Goal: Information Seeking & Learning: Learn about a topic

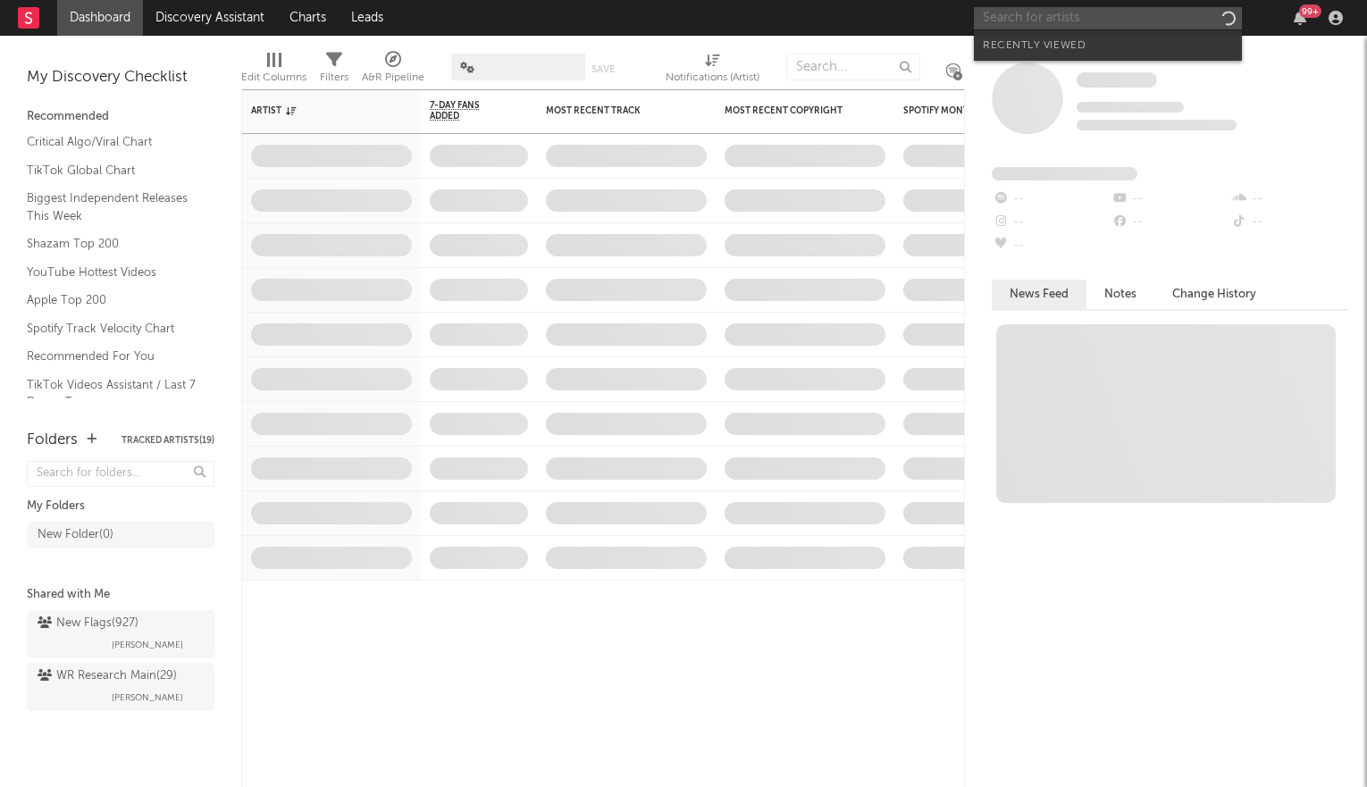
click at [1112, 23] on input "text" at bounding box center [1108, 18] width 268 height 22
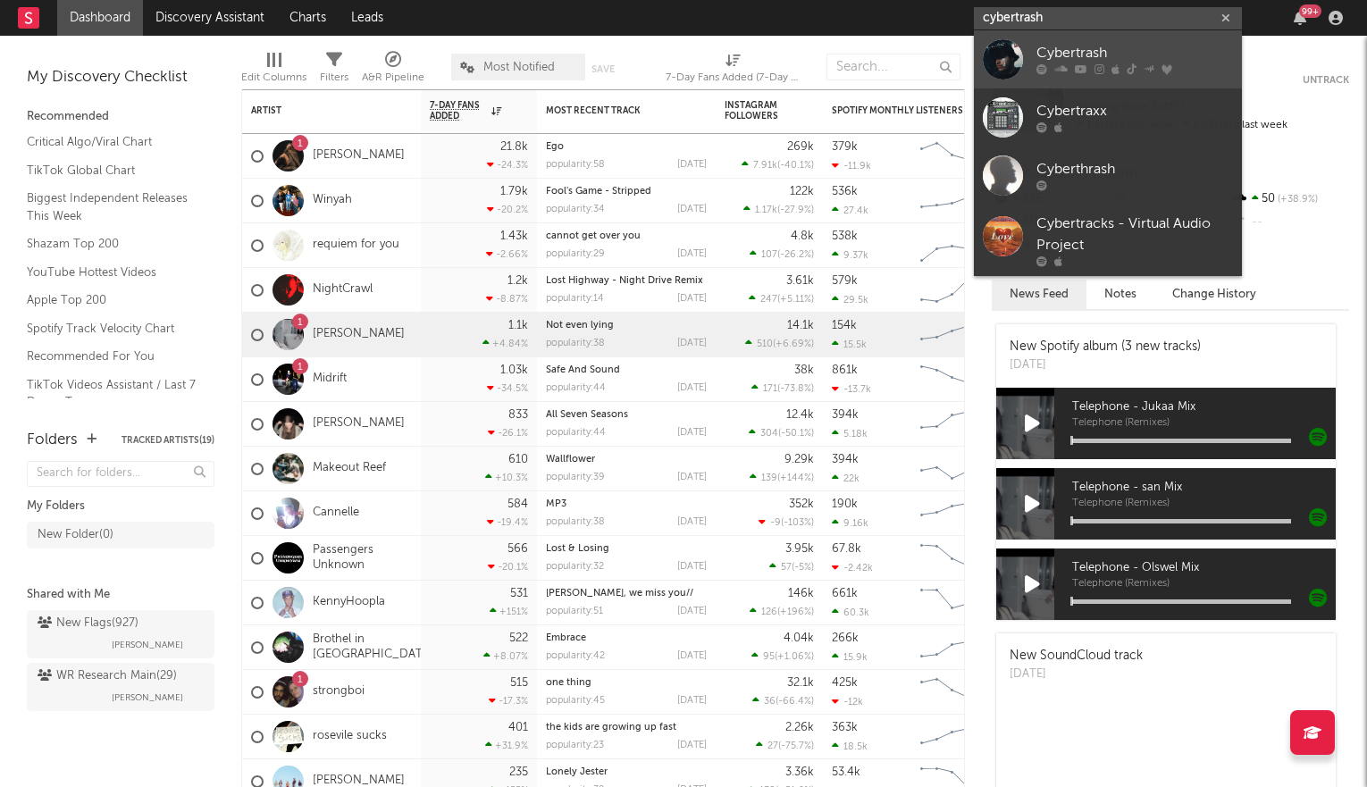
type input "cybertrash"
click at [1107, 47] on div "Cybertrash" at bounding box center [1135, 53] width 197 height 21
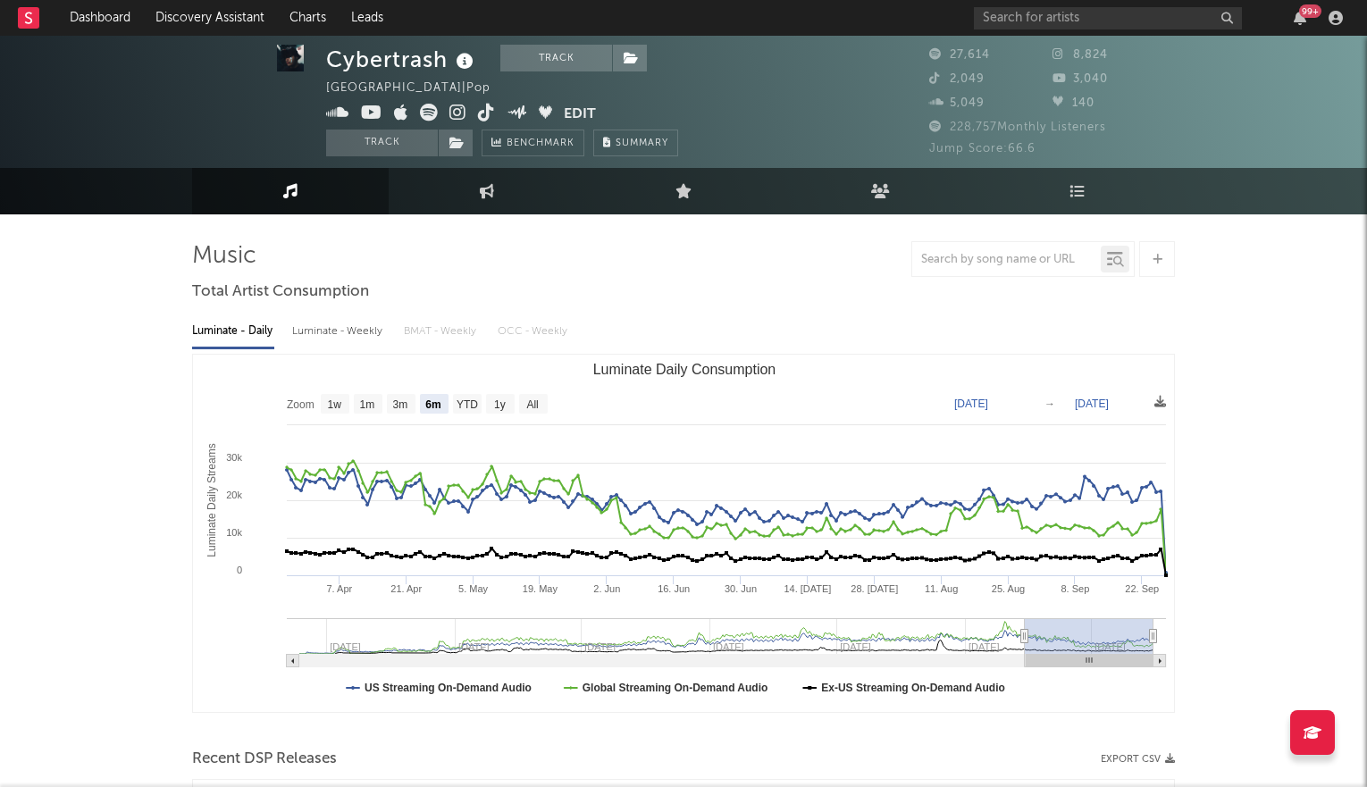
scroll to position [15, 0]
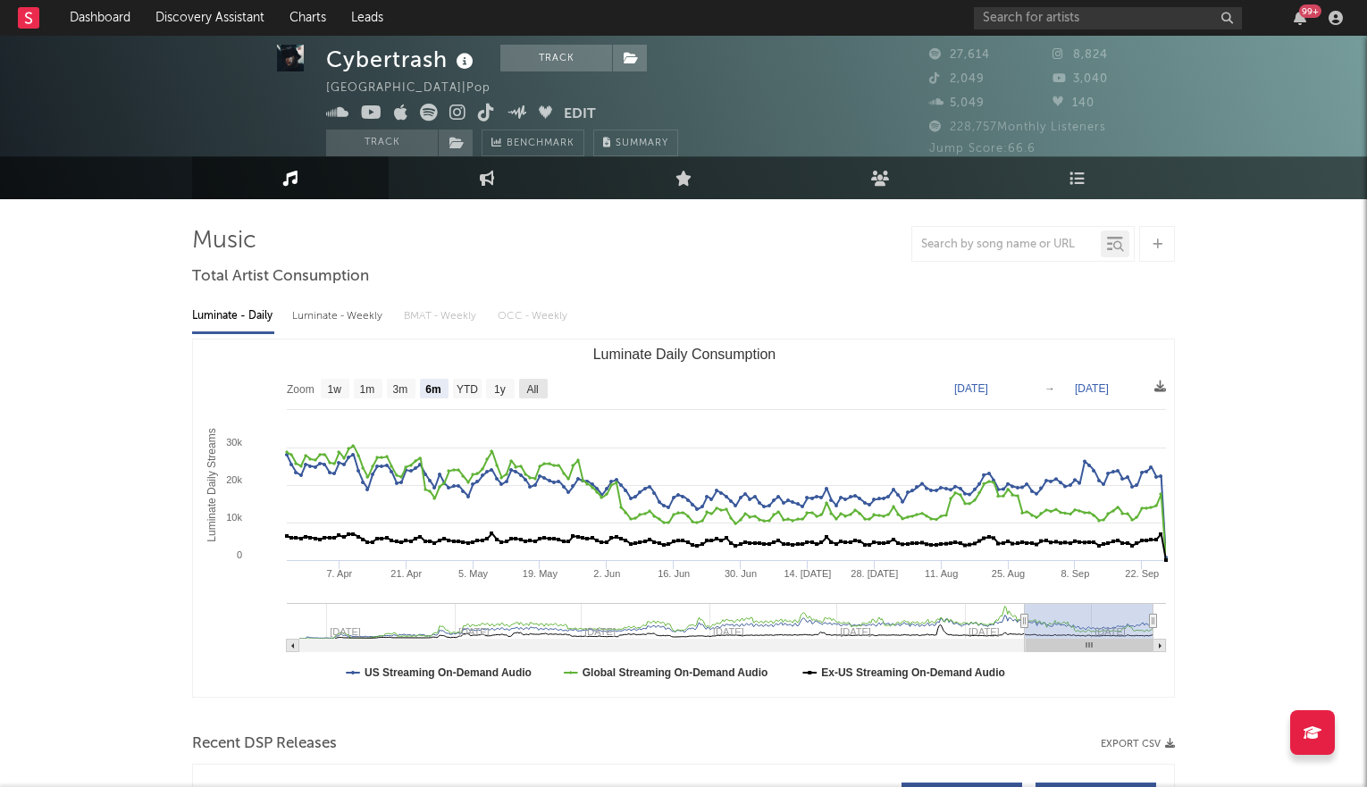
click at [538, 383] on text "All" at bounding box center [532, 389] width 12 height 13
select select "All"
type input "[DATE]"
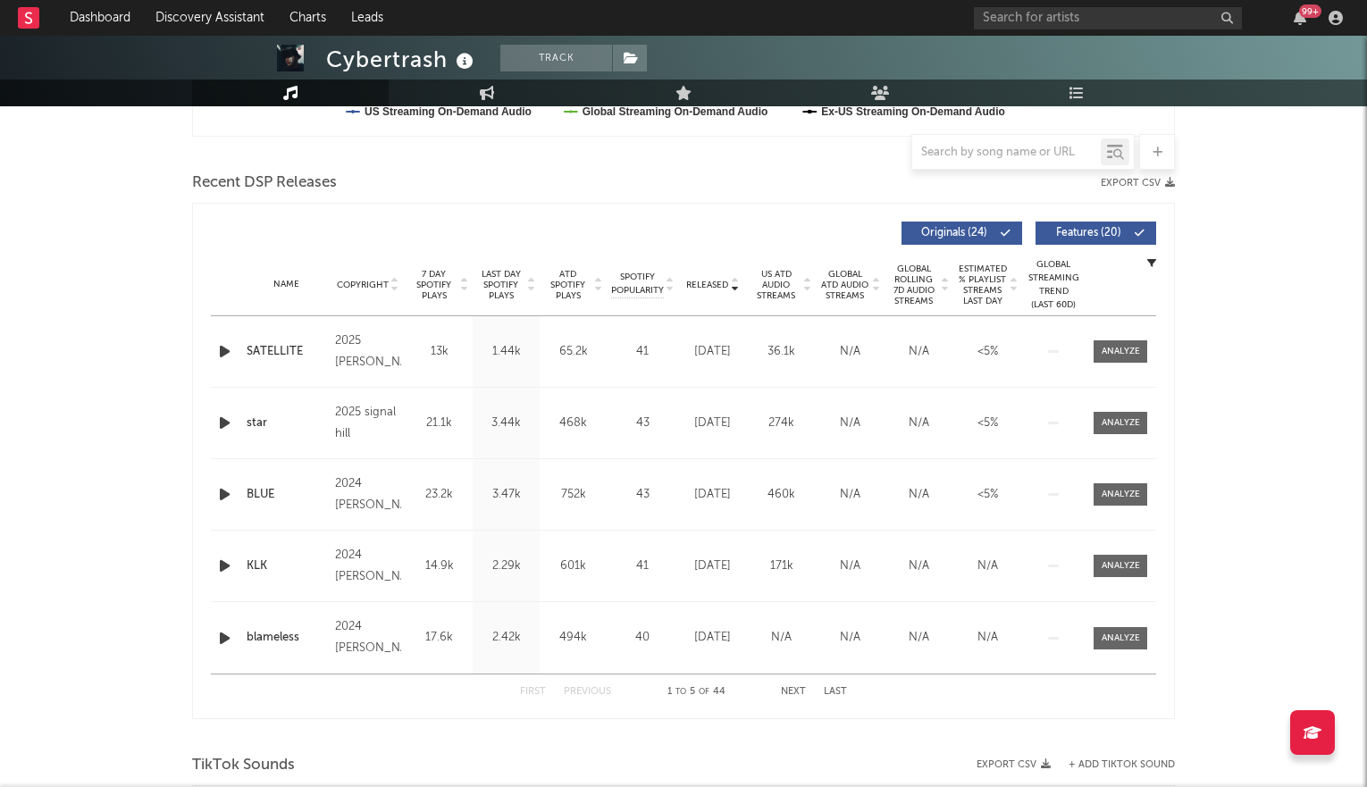
scroll to position [626, 0]
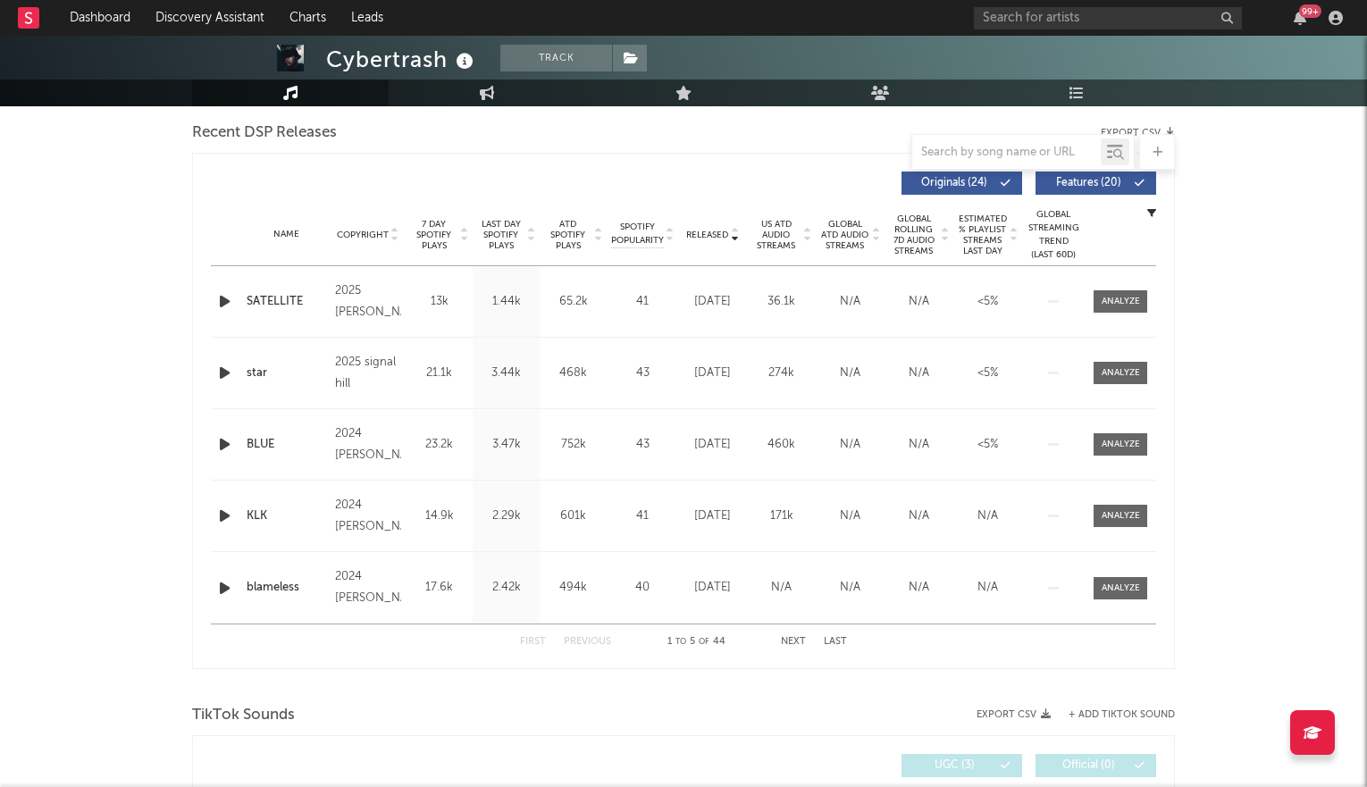
click at [733, 231] on icon at bounding box center [734, 231] width 9 height 7
click at [733, 235] on icon at bounding box center [734, 238] width 9 height 7
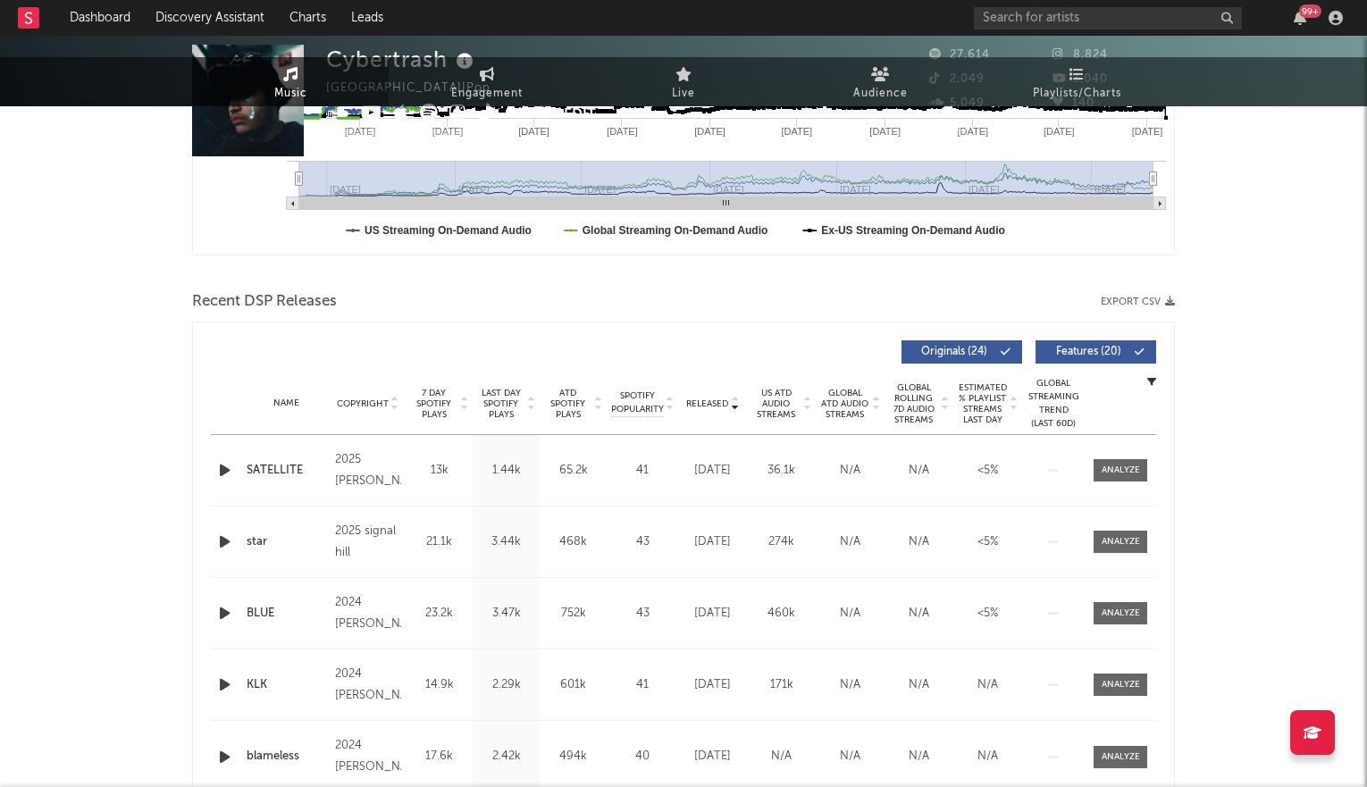
scroll to position [0, 0]
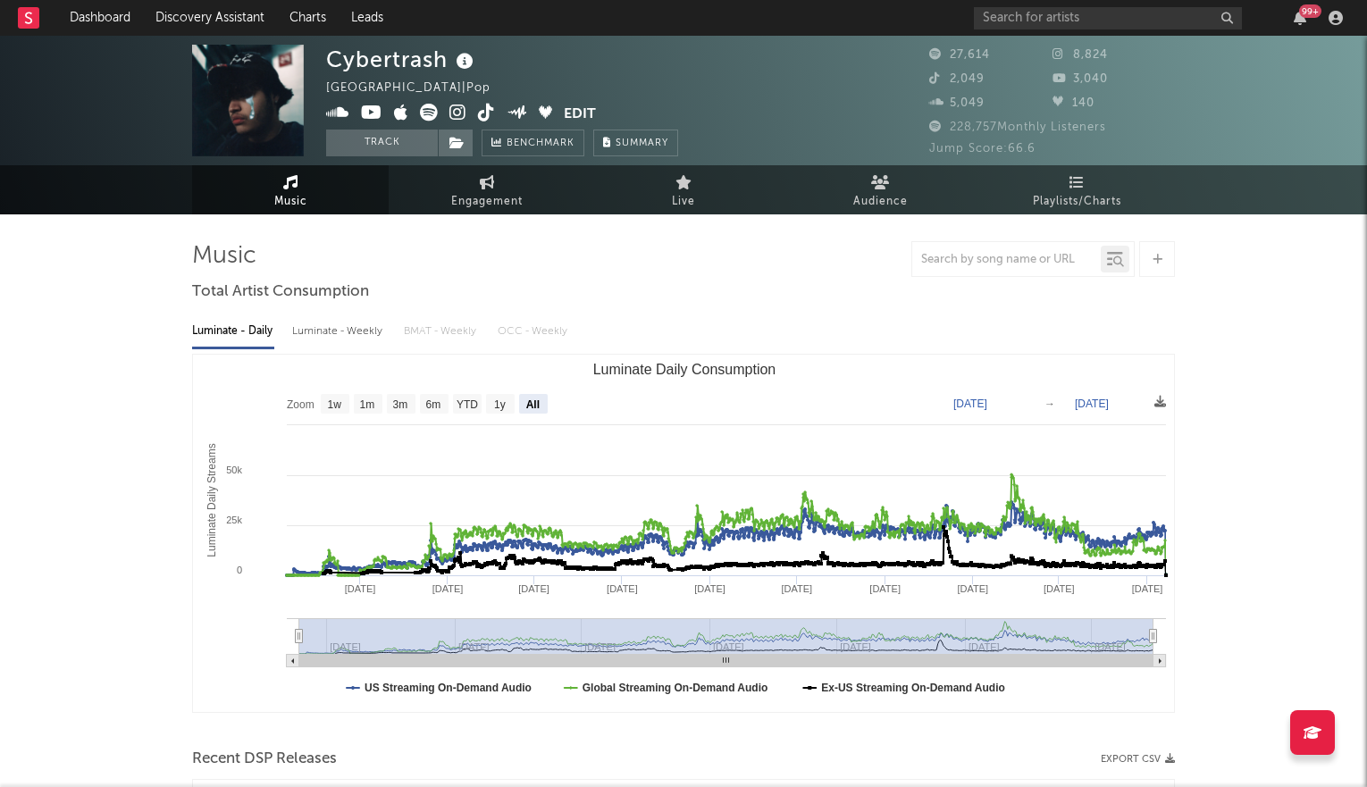
click at [460, 108] on icon at bounding box center [457, 113] width 17 height 18
